Goal: Task Accomplishment & Management: Manage account settings

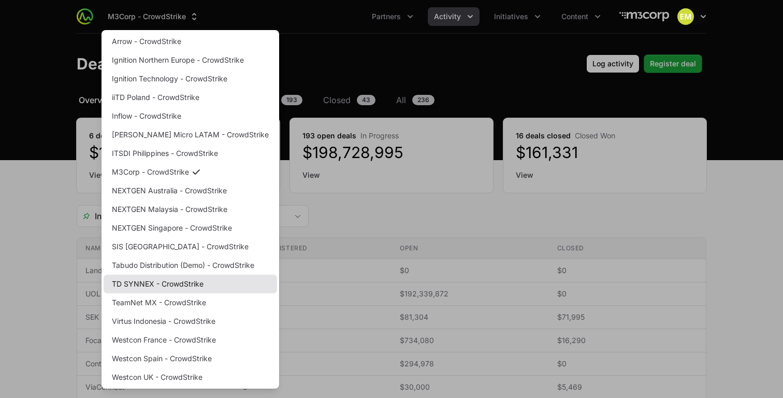
click at [138, 284] on link "TD SYNNEX - CrowdStrike" at bounding box center [191, 284] width 174 height 19
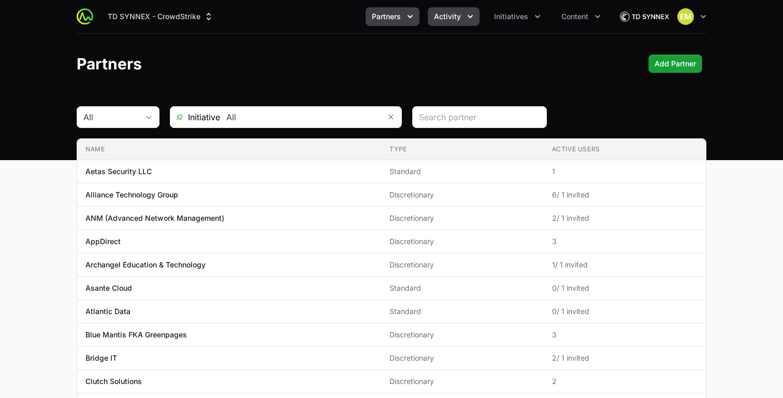
click at [457, 13] on span "Activity" at bounding box center [447, 16] width 27 height 10
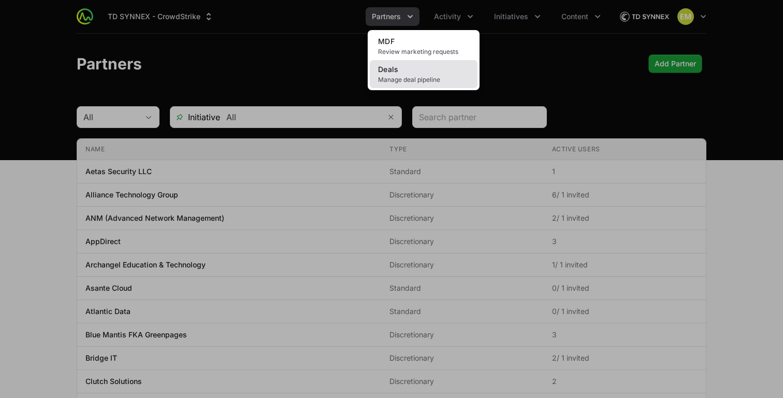
click at [430, 67] on link "Deals Manage deal pipeline" at bounding box center [424, 74] width 108 height 28
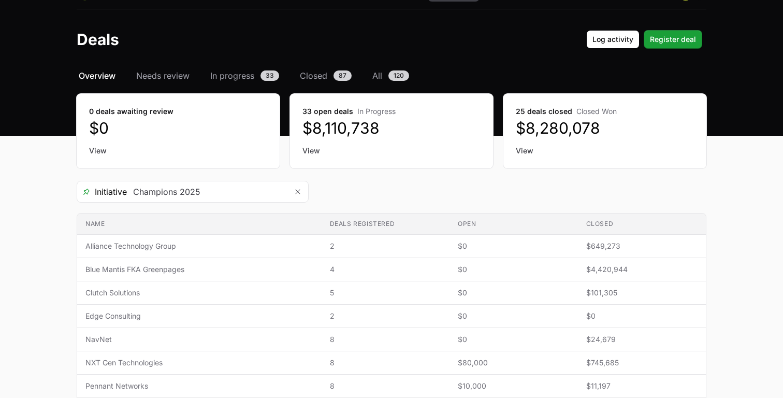
scroll to position [23, 0]
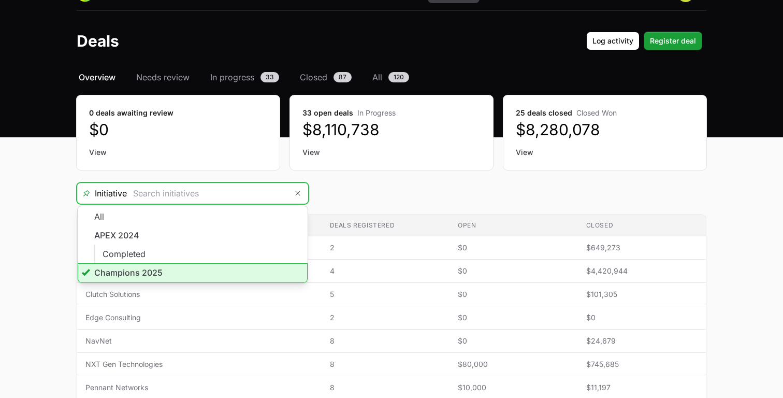
click at [268, 193] on input "Deals Filters" at bounding box center [207, 193] width 161 height 21
click at [173, 267] on li "Champions 2025" at bounding box center [193, 273] width 230 height 20
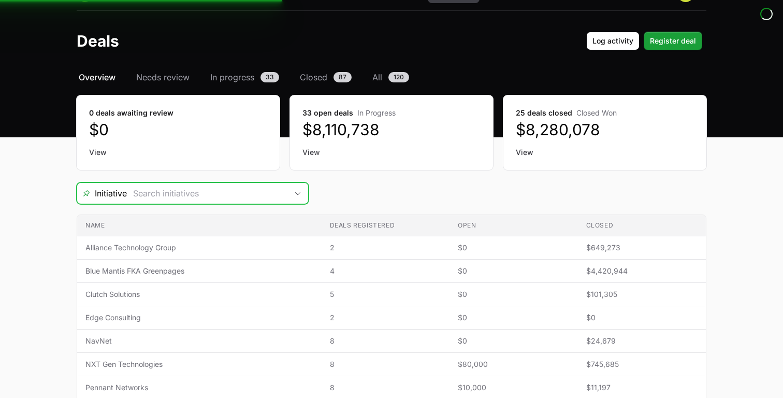
click at [222, 194] on input "Deals Filters" at bounding box center [207, 193] width 161 height 21
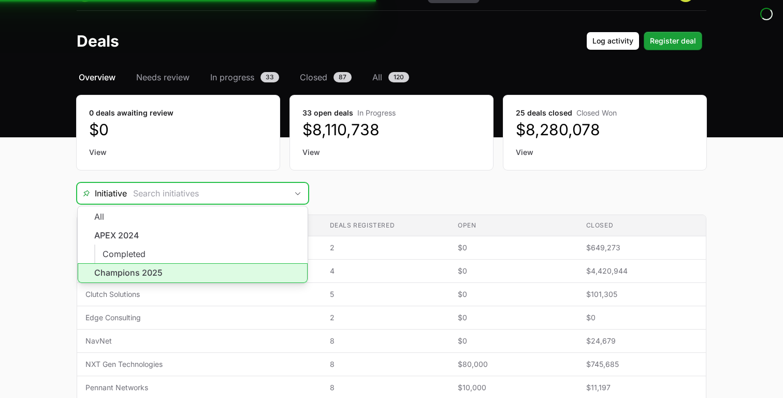
click at [162, 271] on li "Champions 2025" at bounding box center [193, 273] width 230 height 20
type input "Champions 2025"
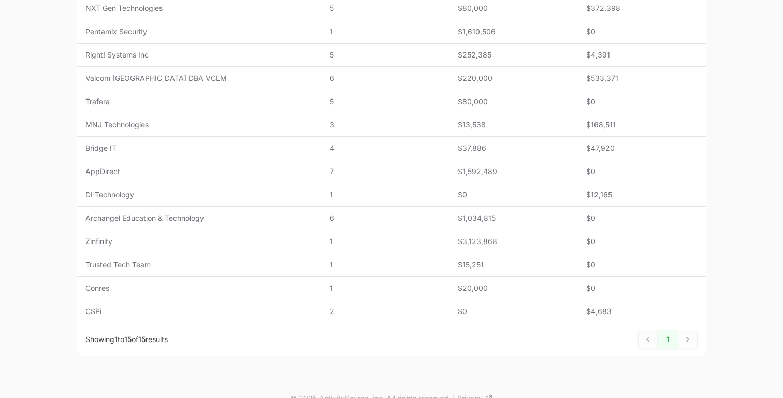
scroll to position [289, 0]
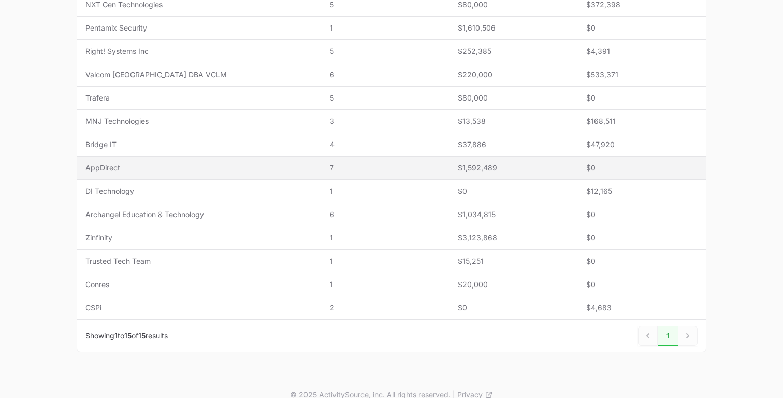
click at [347, 169] on span "7" at bounding box center [385, 168] width 111 height 10
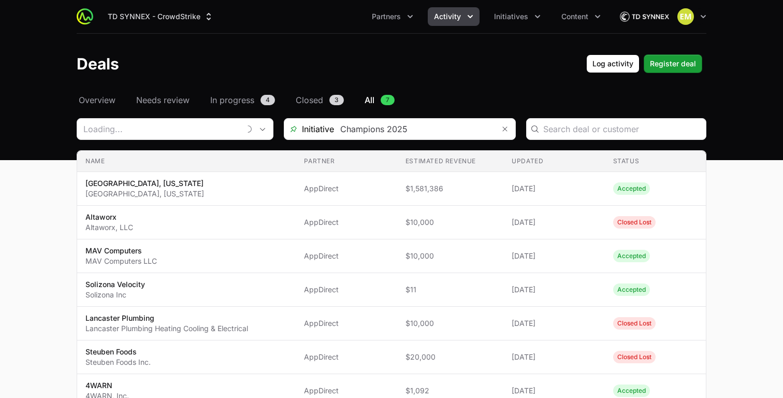
type input "AppDirect"
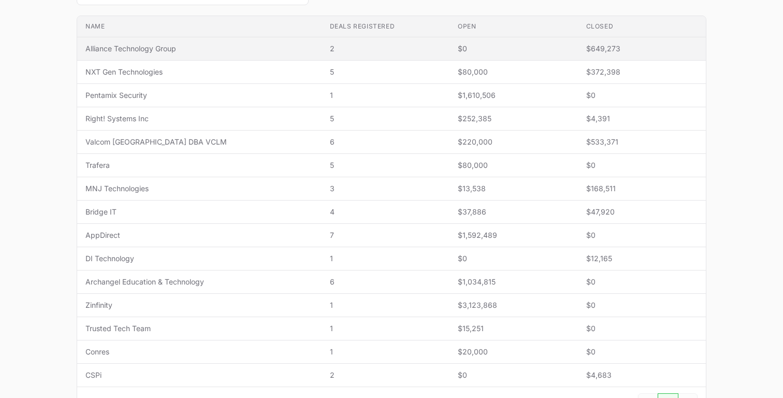
scroll to position [219, 0]
